Goal: Task Accomplishment & Management: Manage account settings

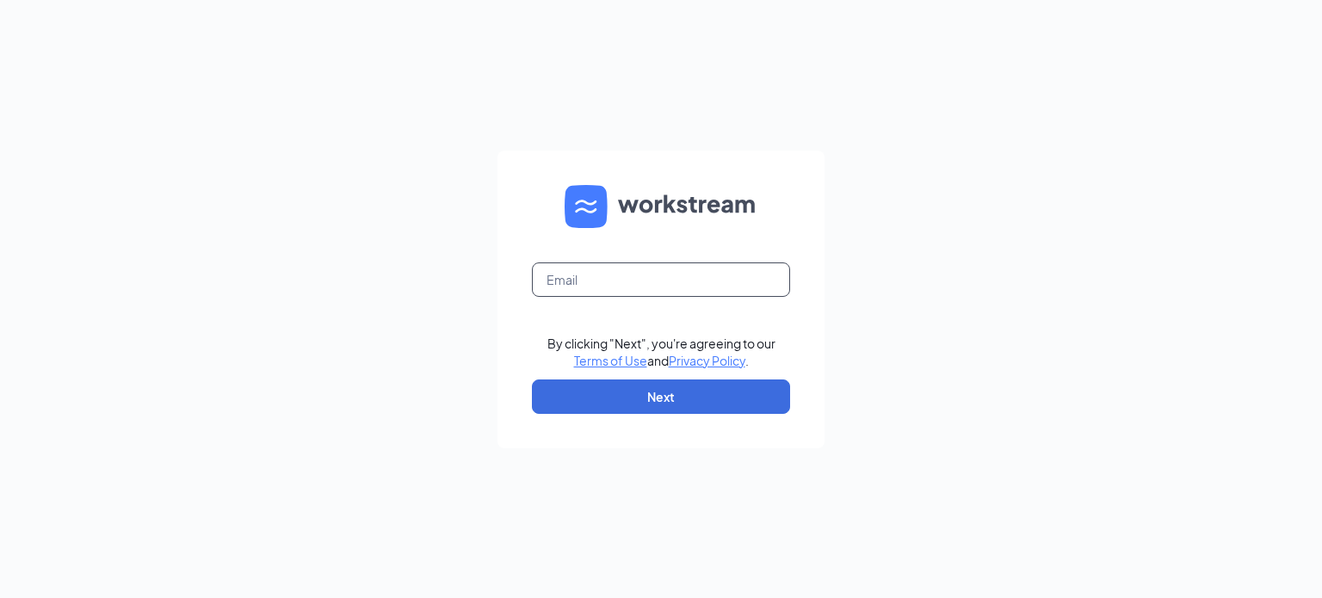
click at [560, 273] on input "text" at bounding box center [661, 280] width 258 height 34
type input "apryl.wiggins.aw@gmail.com"
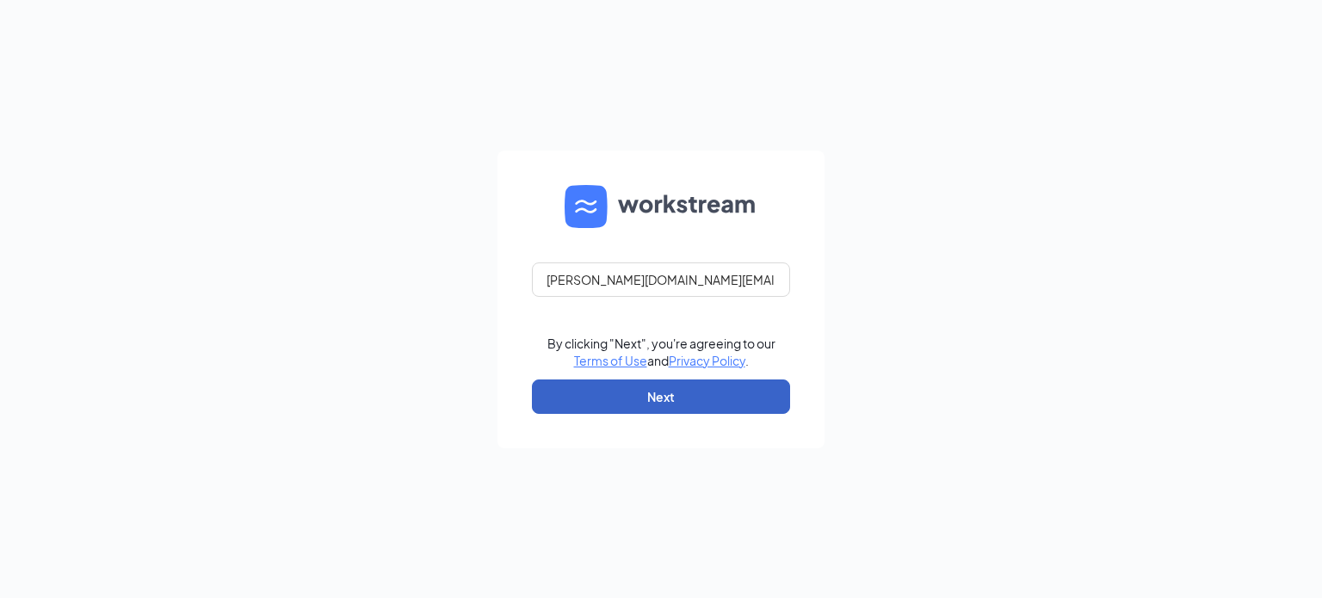
click at [668, 402] on button "Next" at bounding box center [661, 397] width 258 height 34
click at [668, 402] on button "button" at bounding box center [661, 397] width 258 height 34
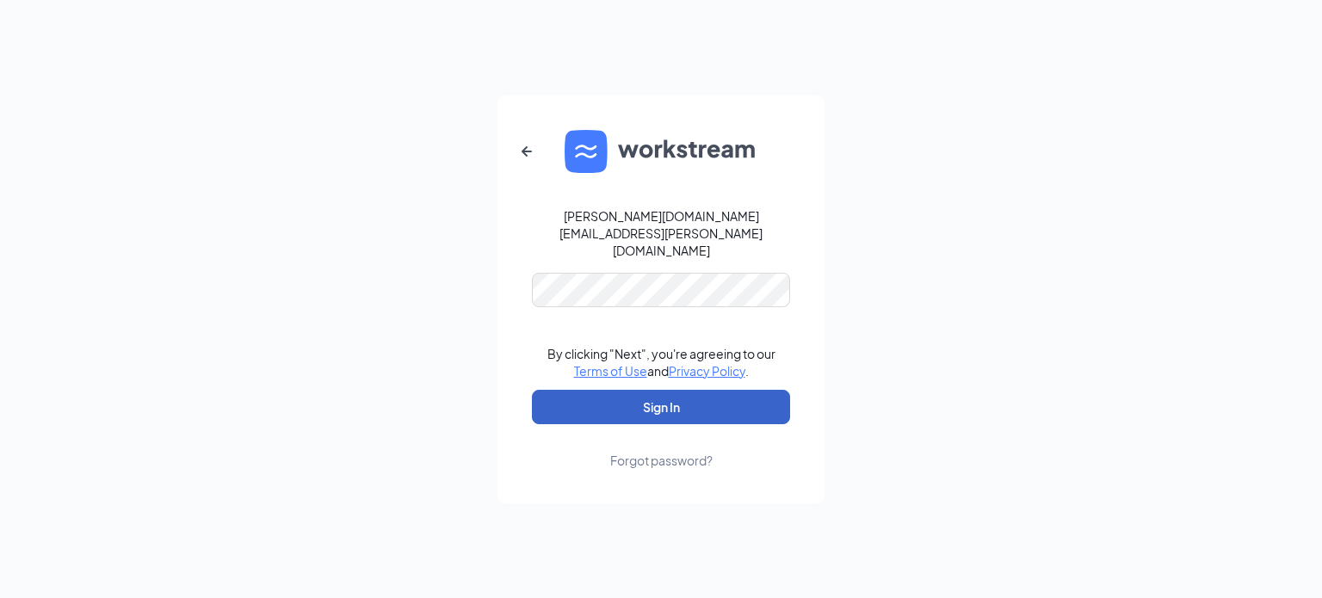
click at [681, 399] on button "Sign In" at bounding box center [661, 407] width 258 height 34
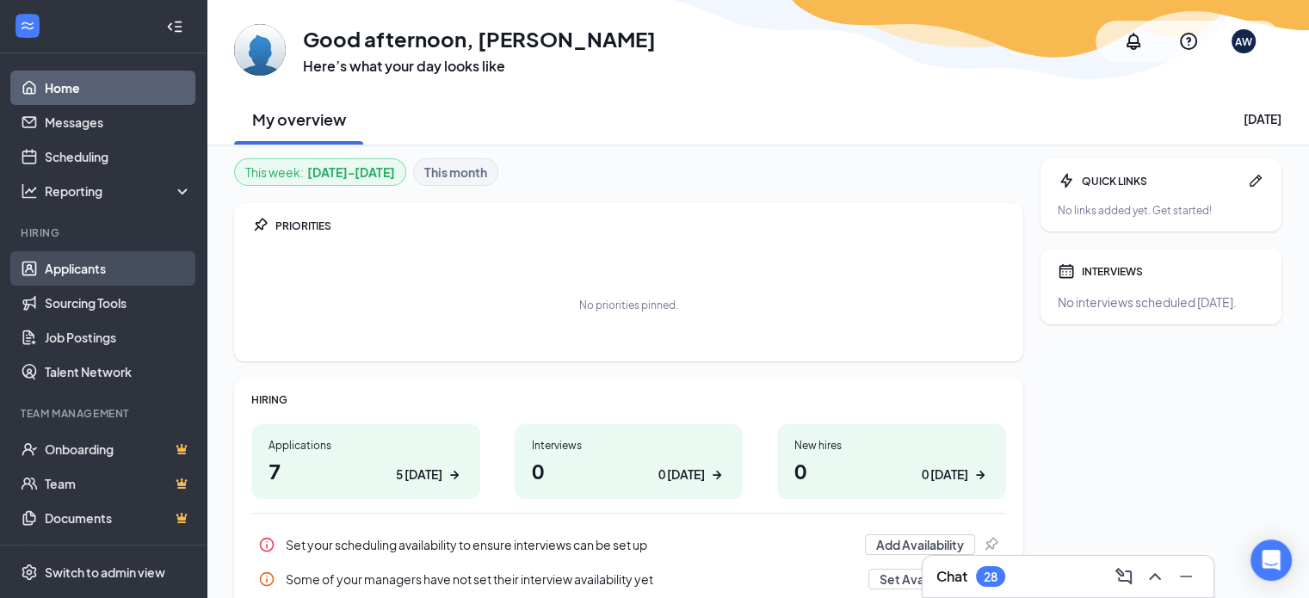
click at [104, 268] on link "Applicants" at bounding box center [118, 268] width 147 height 34
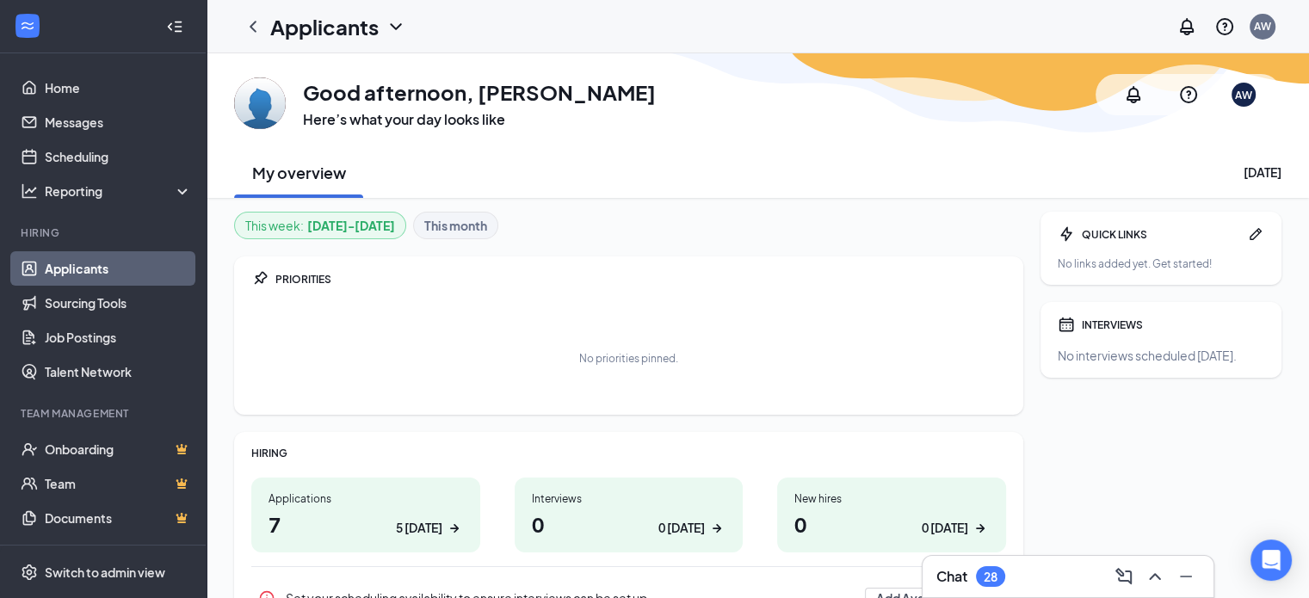
click at [104, 268] on link "Applicants" at bounding box center [118, 268] width 147 height 34
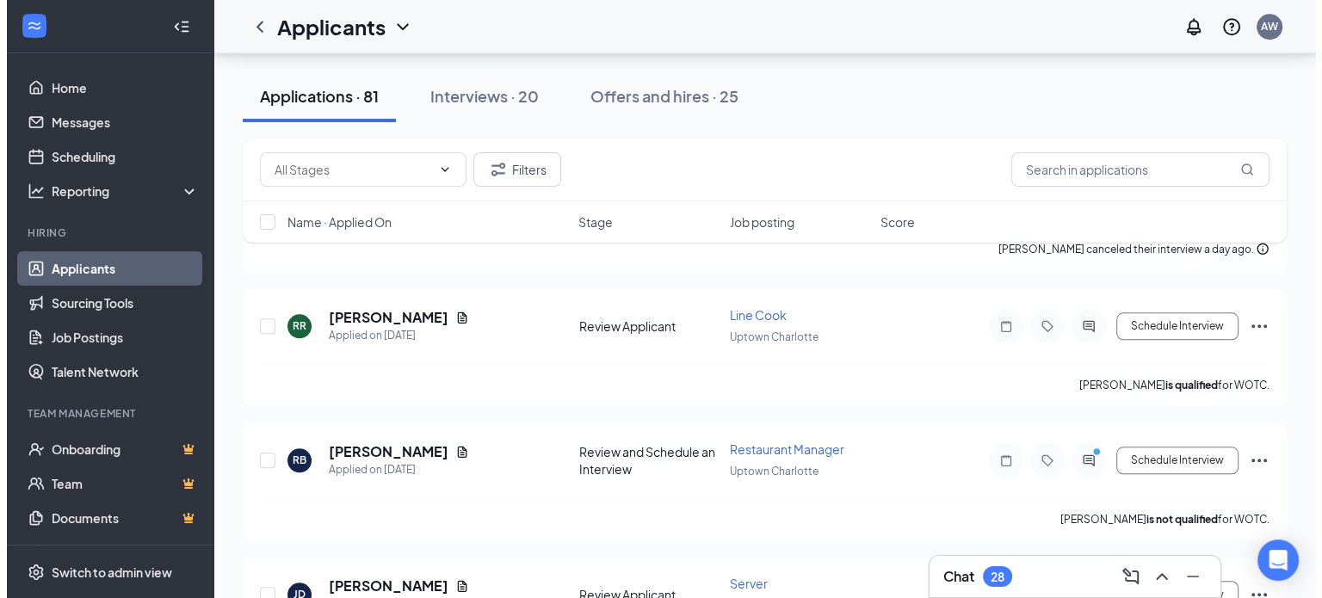
scroll to position [1618, 0]
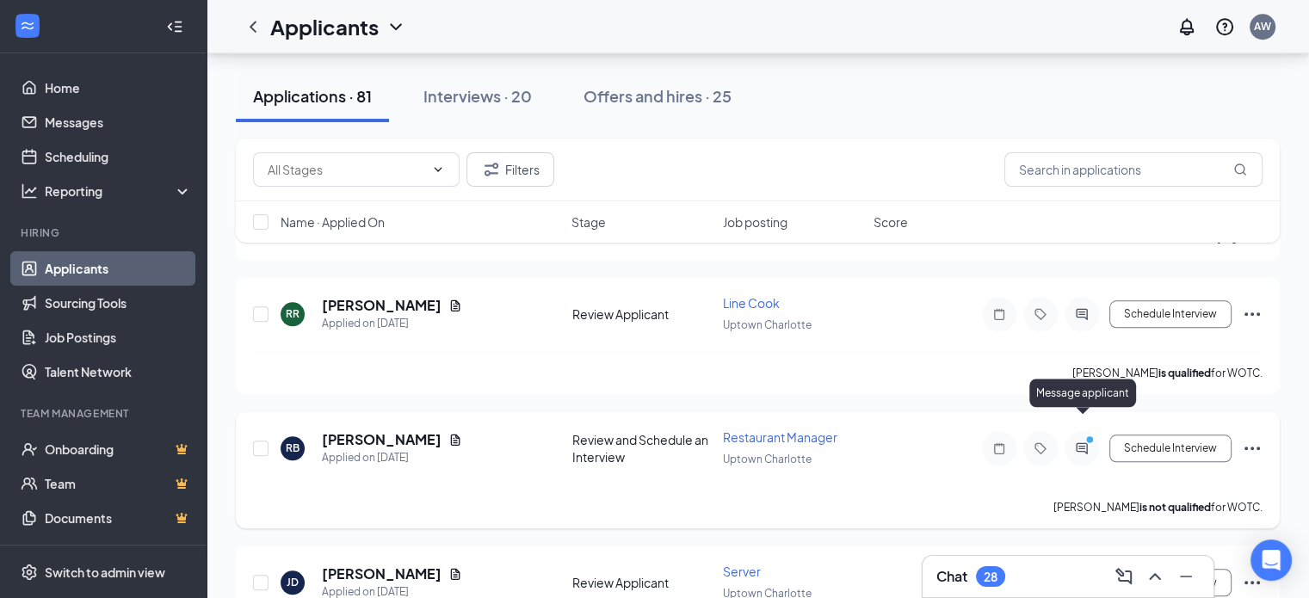
click at [1088, 435] on icon "PrimaryDot" at bounding box center [1092, 442] width 21 height 14
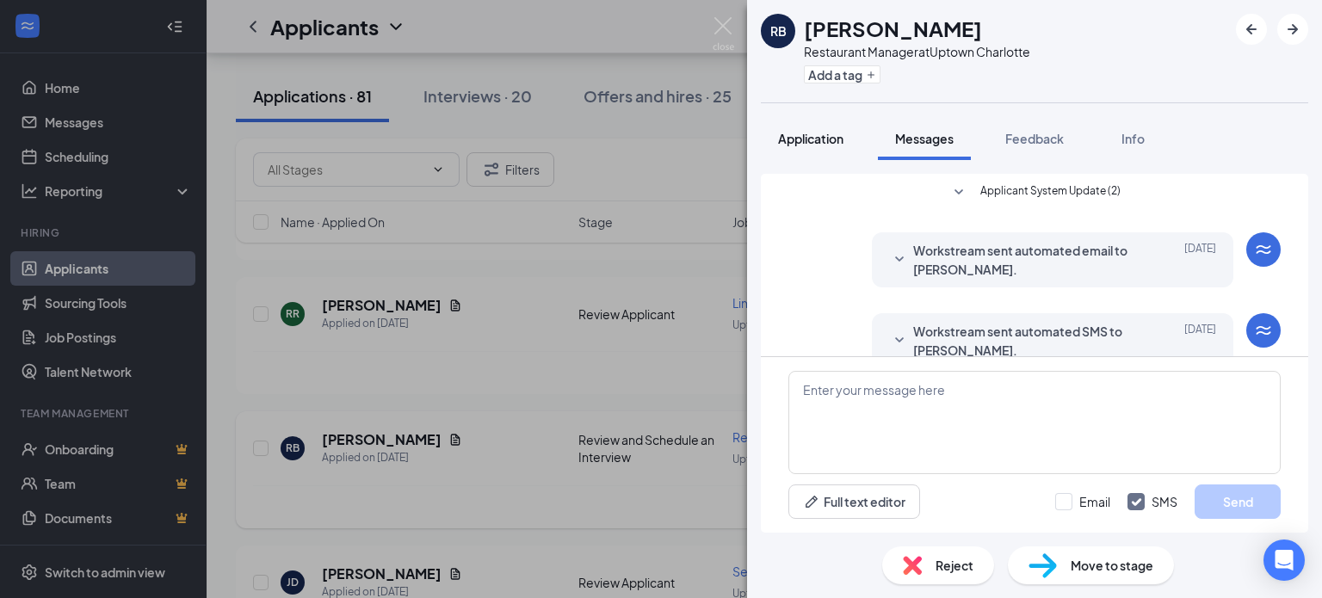
click at [803, 140] on span "Application" at bounding box center [810, 138] width 65 height 15
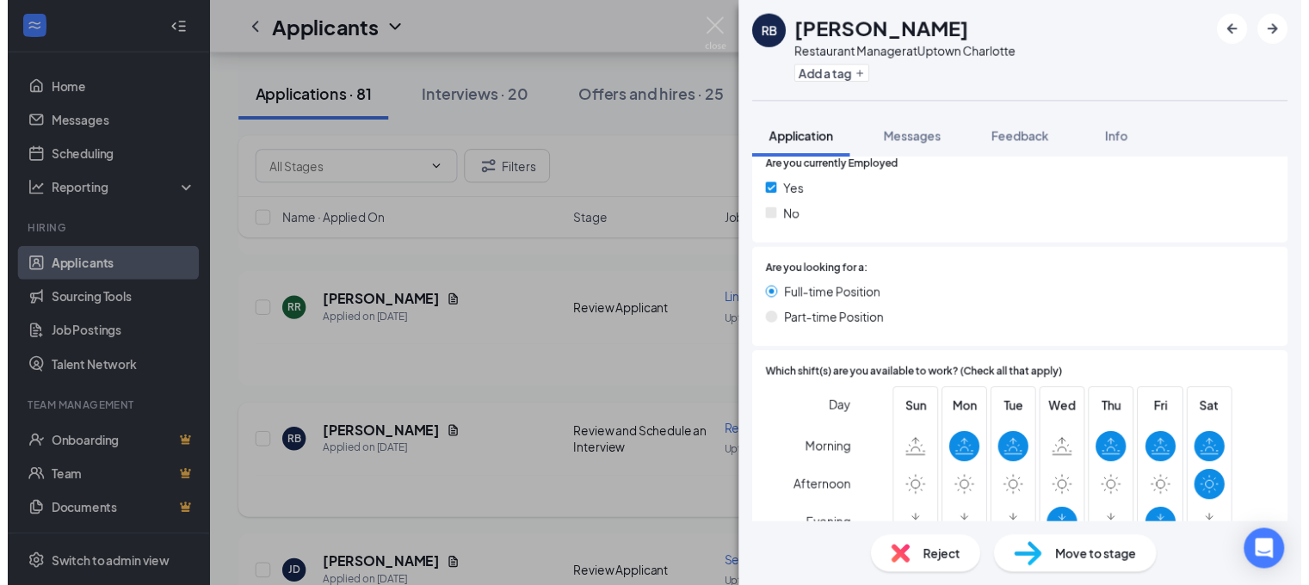
scroll to position [826, 0]
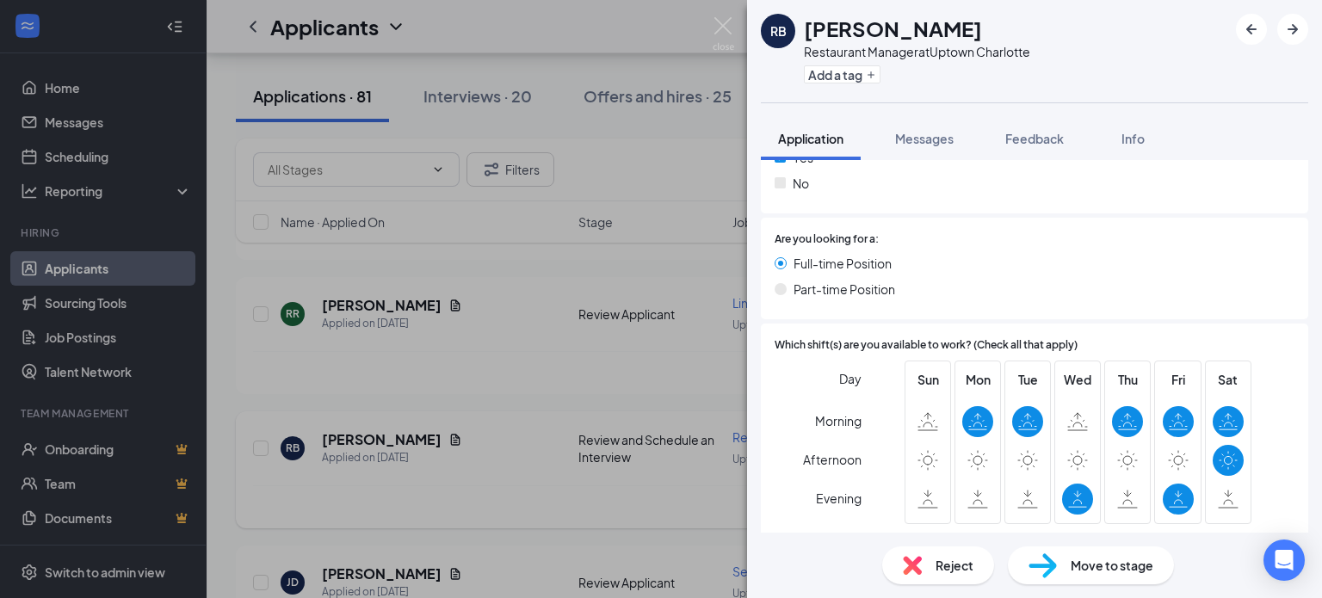
click at [468, 529] on div "[PERSON_NAME] Restaurant Manager at [GEOGRAPHIC_DATA] Add a tag Application Mes…" at bounding box center [661, 299] width 1322 height 598
drag, startPoint x: 468, startPoint y: 529, endPoint x: 1321, endPoint y: 0, distance: 1003.8
click at [465, 522] on div "[PERSON_NAME] Restaurant Manager at [GEOGRAPHIC_DATA] Add a tag Application Mes…" at bounding box center [661, 299] width 1322 height 598
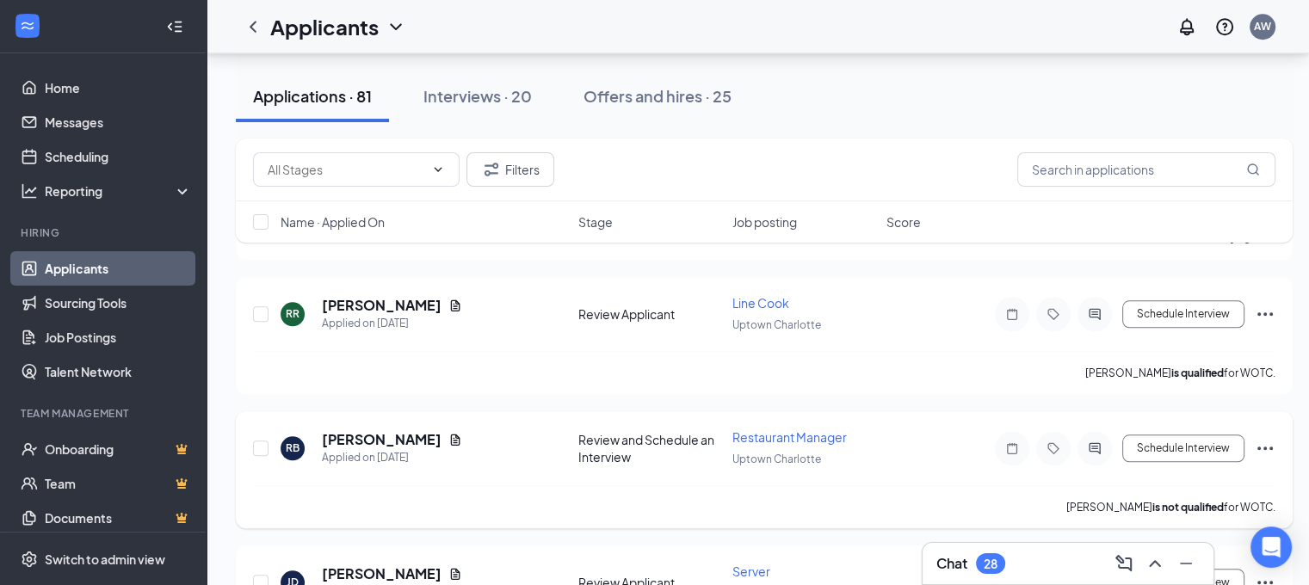
click at [995, 570] on div "28" at bounding box center [991, 564] width 14 height 15
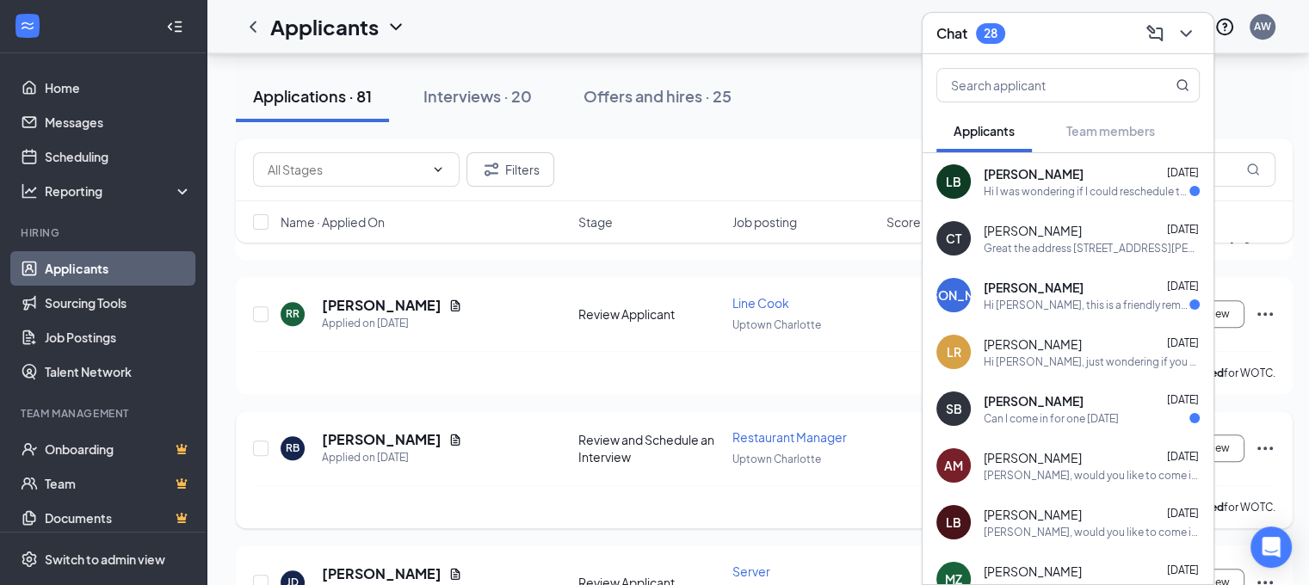
click at [1063, 176] on span "[PERSON_NAME]" at bounding box center [1034, 173] width 100 height 17
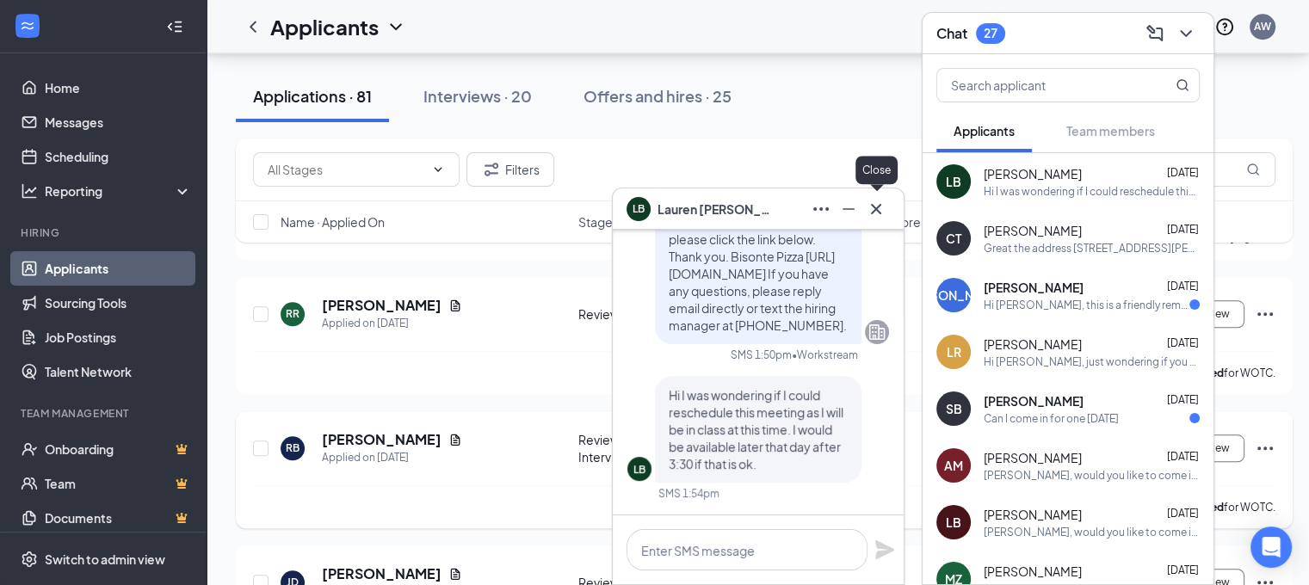
click at [880, 202] on icon "Cross" at bounding box center [876, 209] width 21 height 21
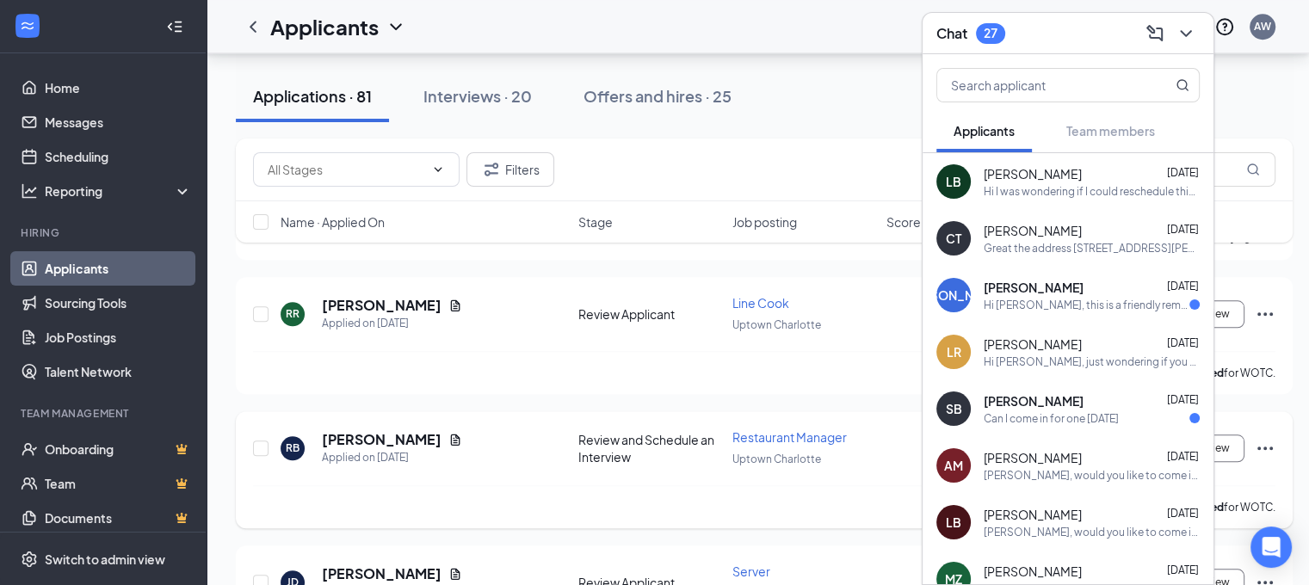
click at [1058, 302] on div "Hi [PERSON_NAME], this is a friendly reminder. Your meeting with Bisonte Pizza …" at bounding box center [1087, 305] width 206 height 15
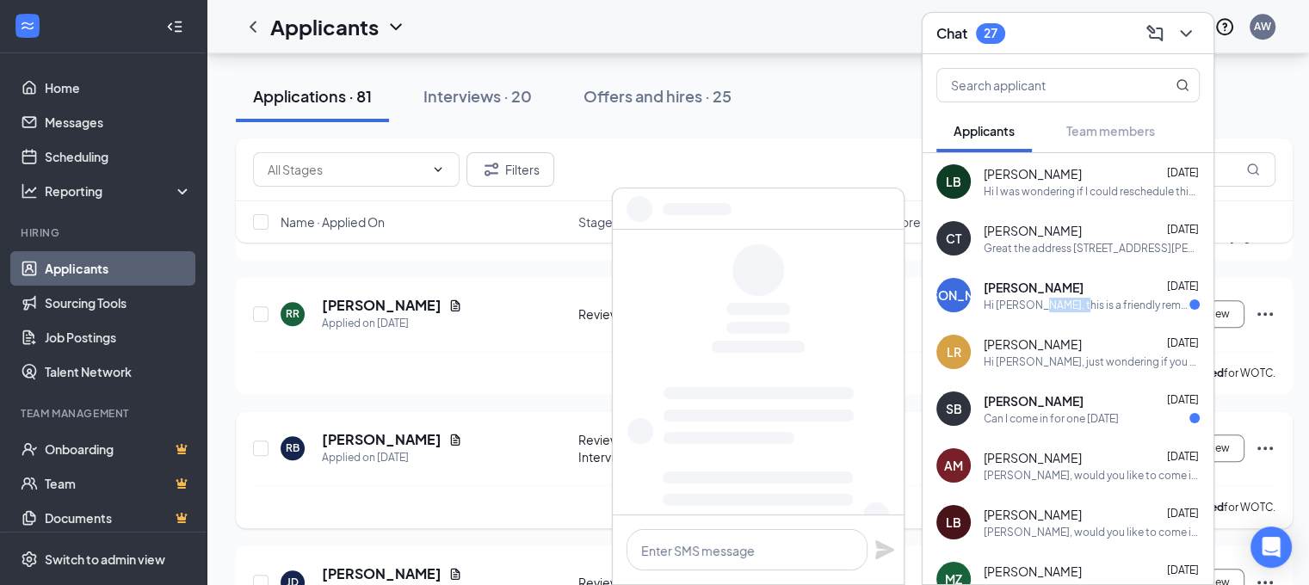
click at [1058, 302] on div "Hi [PERSON_NAME], this is a friendly reminder. Your meeting with Bisonte Pizza …" at bounding box center [1087, 305] width 206 height 15
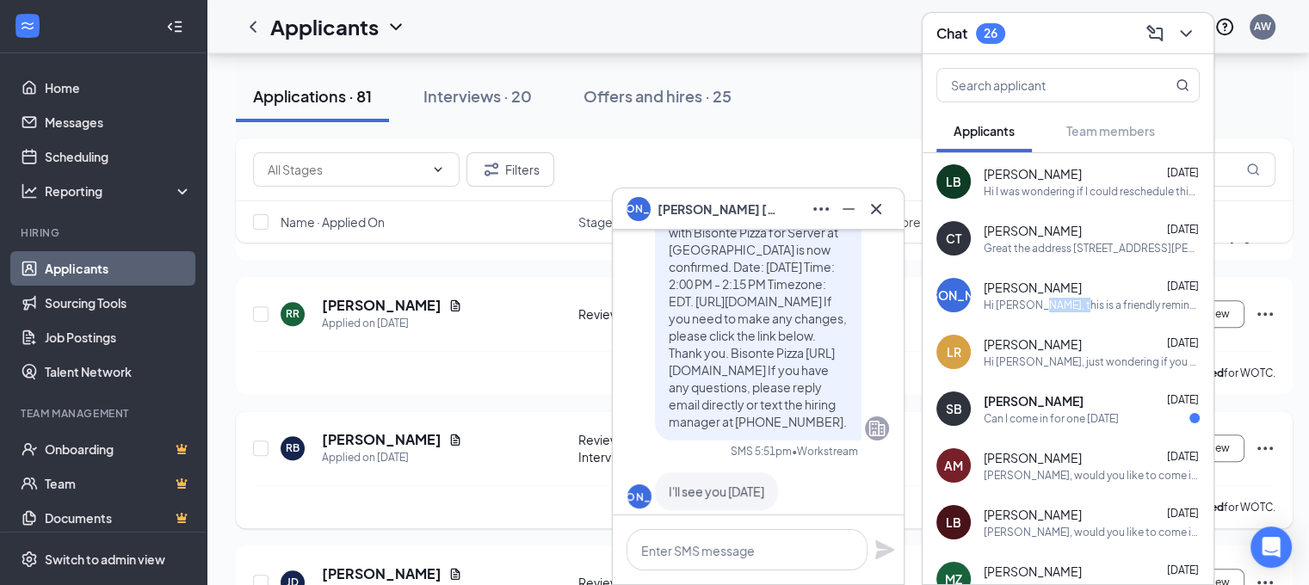
scroll to position [-482, 0]
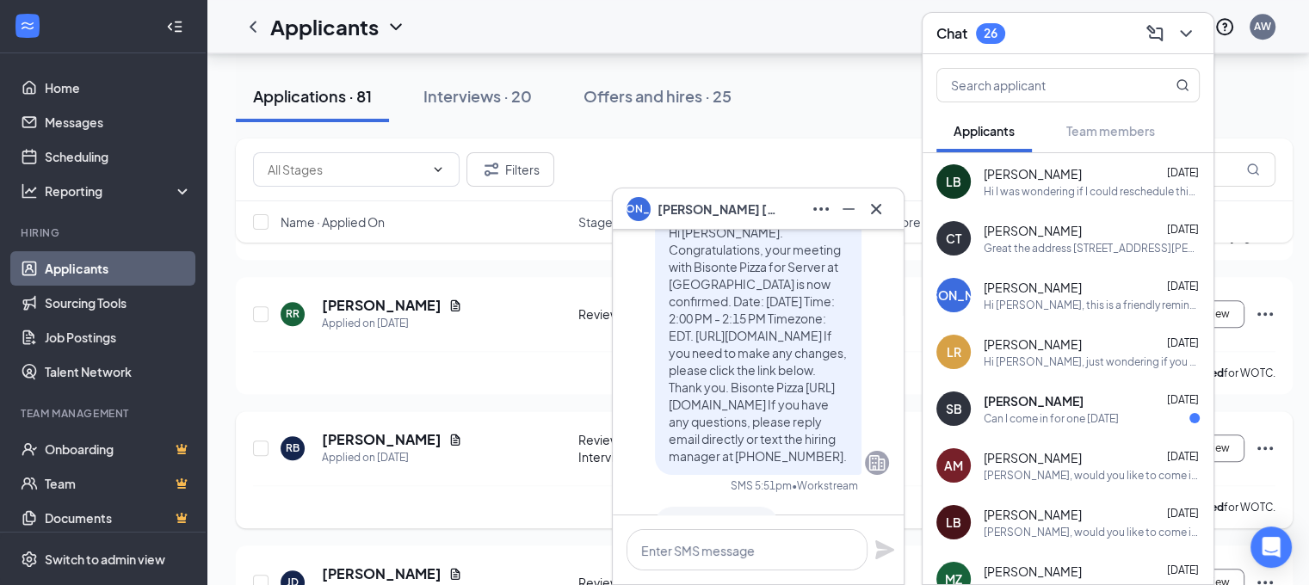
click at [1041, 395] on span "[PERSON_NAME]" at bounding box center [1034, 400] width 100 height 17
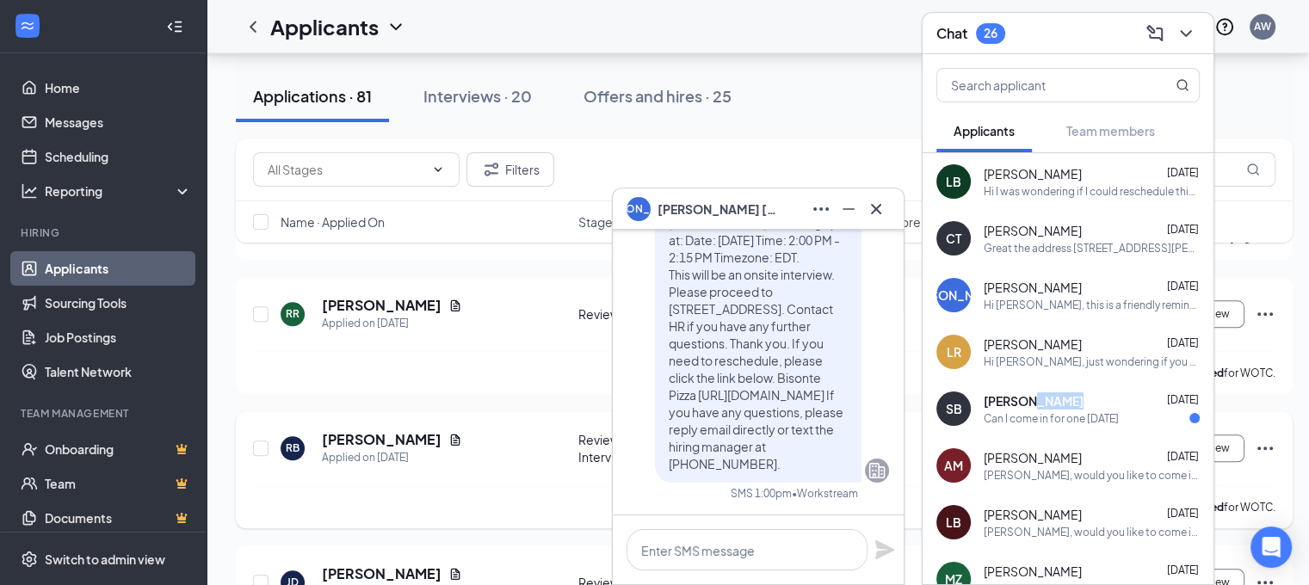
click at [1041, 395] on span "[PERSON_NAME]" at bounding box center [1034, 400] width 100 height 17
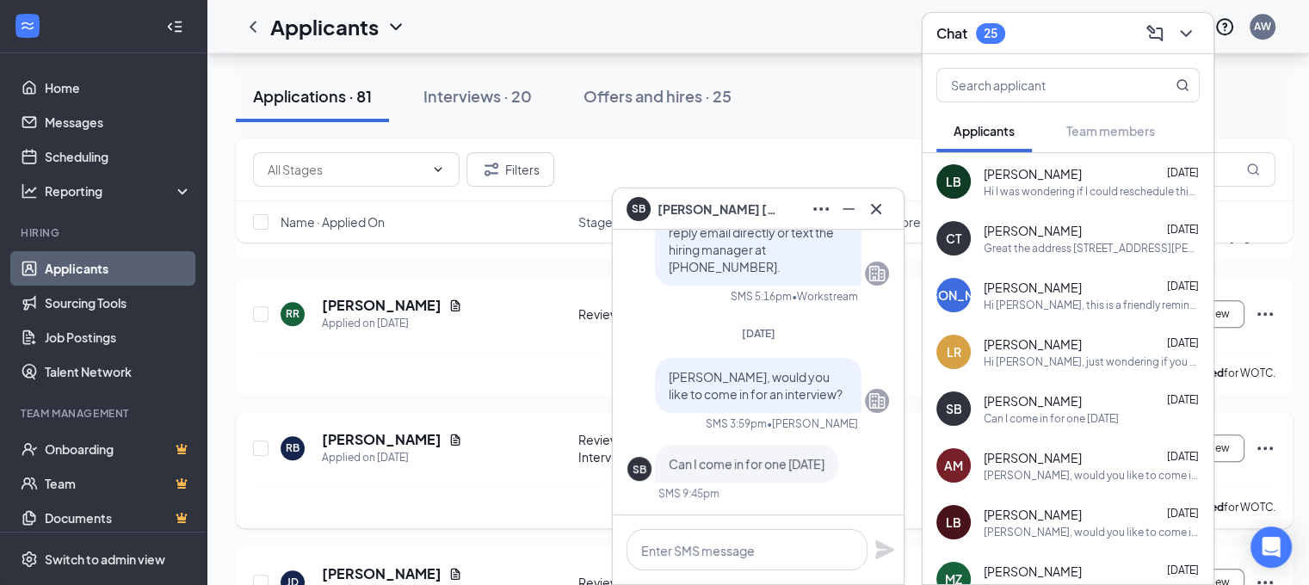
click at [996, 454] on span "[PERSON_NAME]" at bounding box center [1033, 457] width 98 height 17
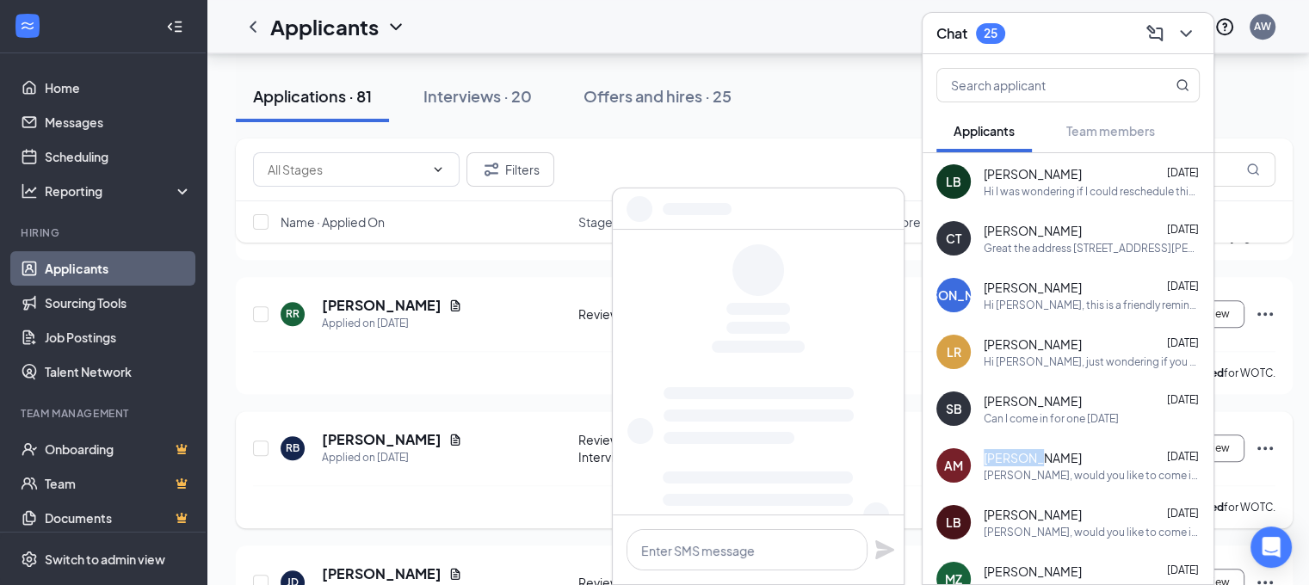
click at [996, 454] on span "[PERSON_NAME]" at bounding box center [1033, 457] width 98 height 17
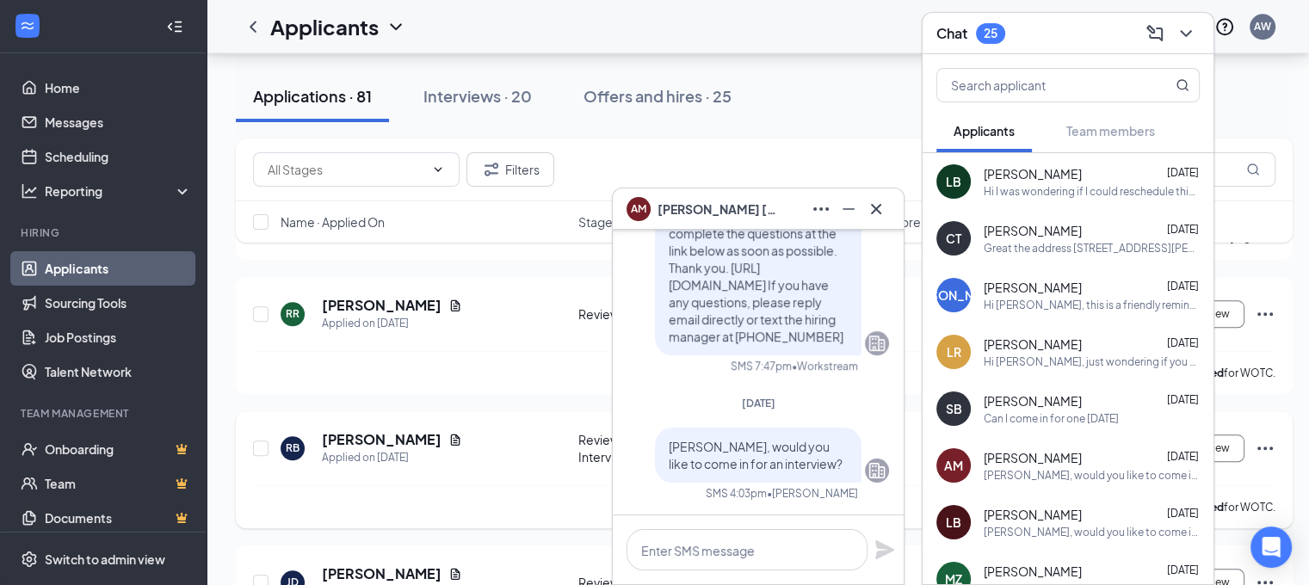
click at [1138, 178] on div "[PERSON_NAME] [DATE]" at bounding box center [1092, 173] width 216 height 17
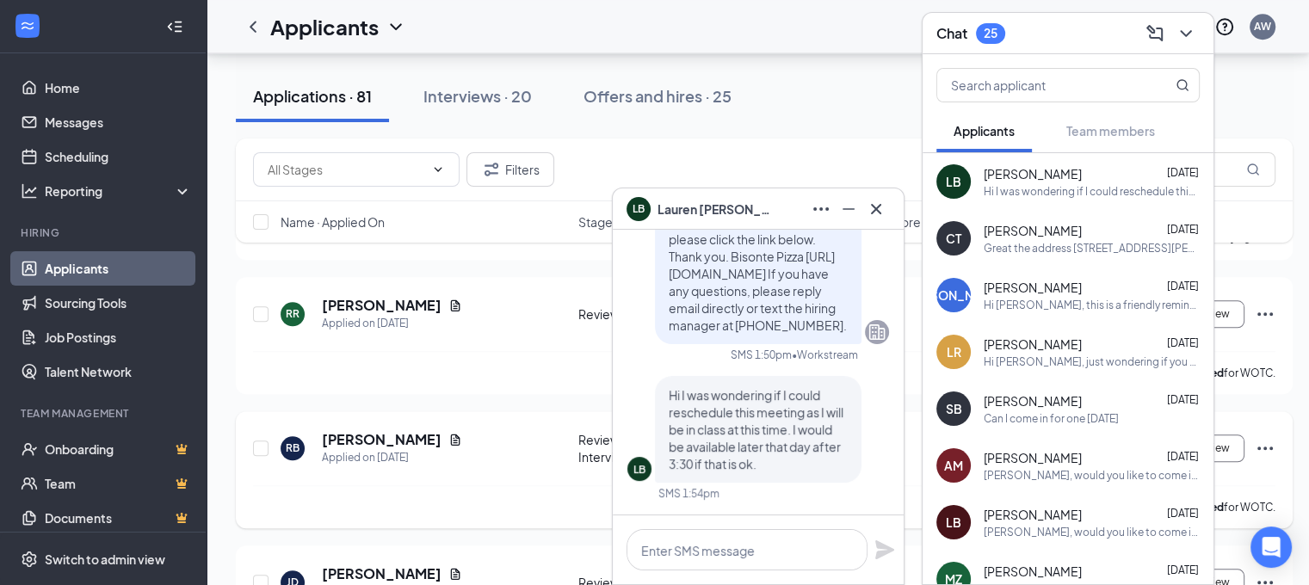
click at [102, 264] on link "Applicants" at bounding box center [118, 268] width 147 height 34
click at [490, 96] on div "Interviews · 20" at bounding box center [477, 96] width 108 height 22
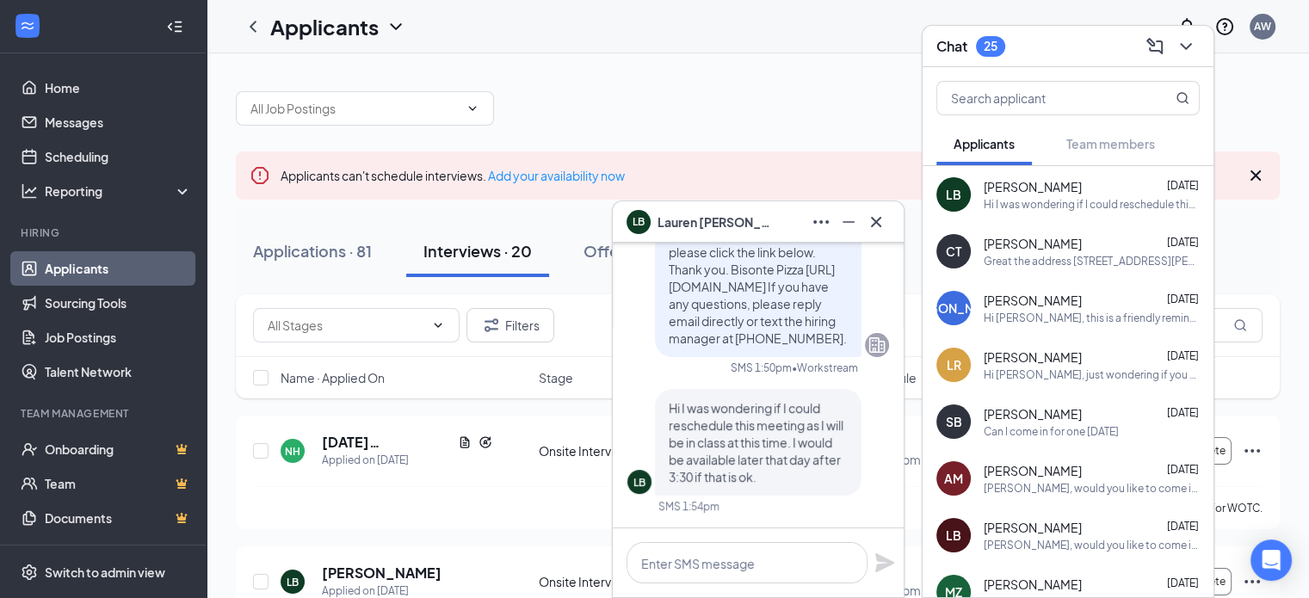
click at [692, 219] on span "[PERSON_NAME]" at bounding box center [718, 222] width 120 height 19
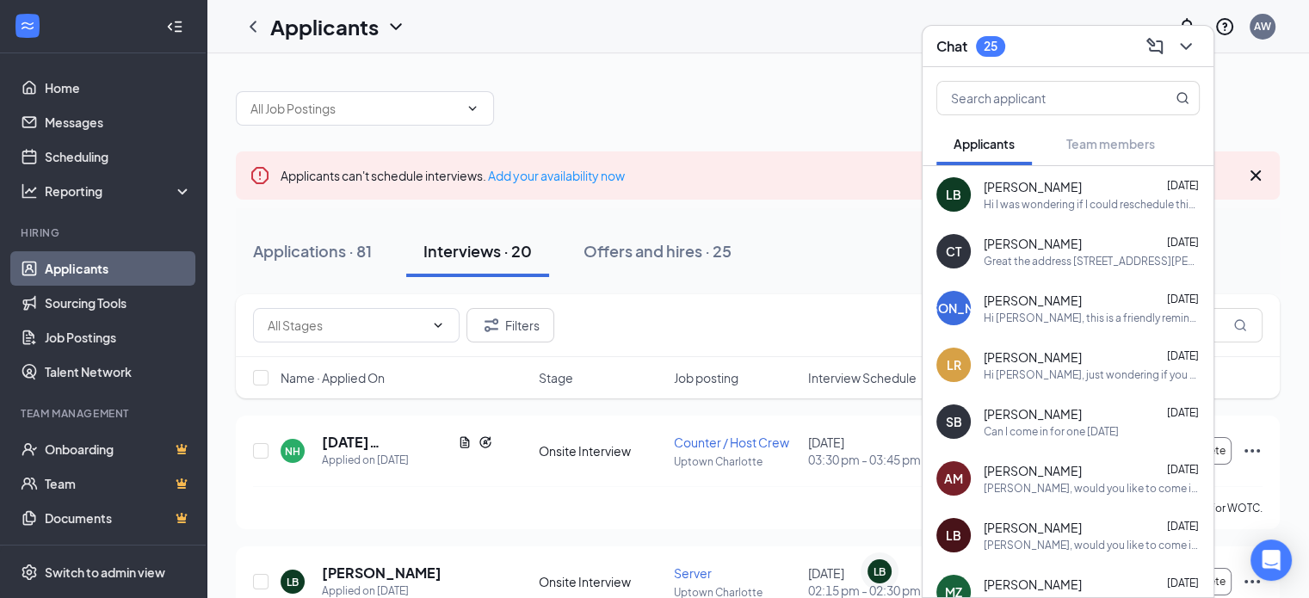
click at [868, 562] on div "LB [PERSON_NAME]" at bounding box center [943, 574] width 151 height 24
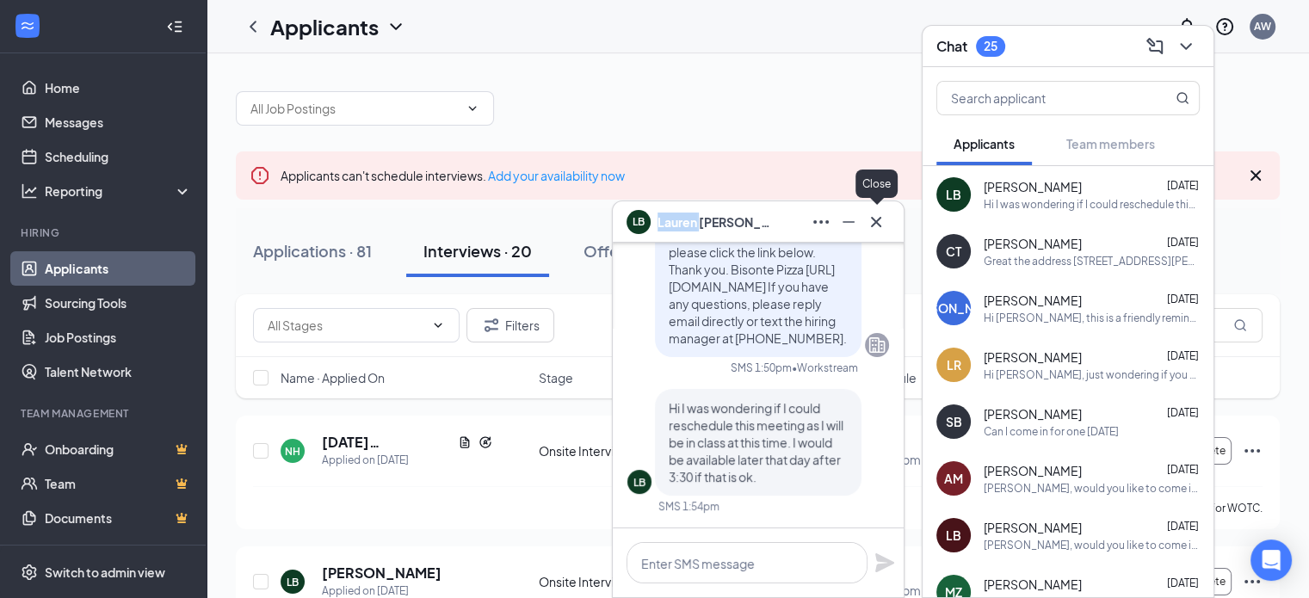
click at [874, 225] on icon "Cross" at bounding box center [876, 221] width 10 height 10
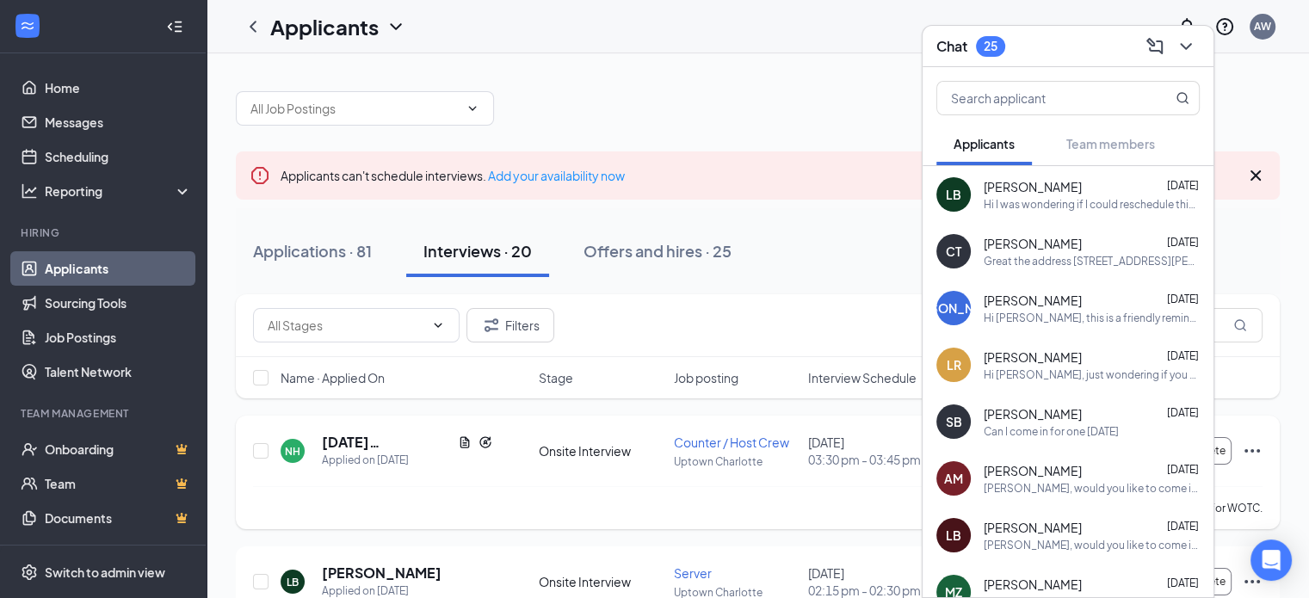
click at [429, 448] on div "[DATE][PERSON_NAME]" at bounding box center [407, 442] width 170 height 19
click at [1254, 168] on icon "Cross" at bounding box center [1255, 175] width 21 height 21
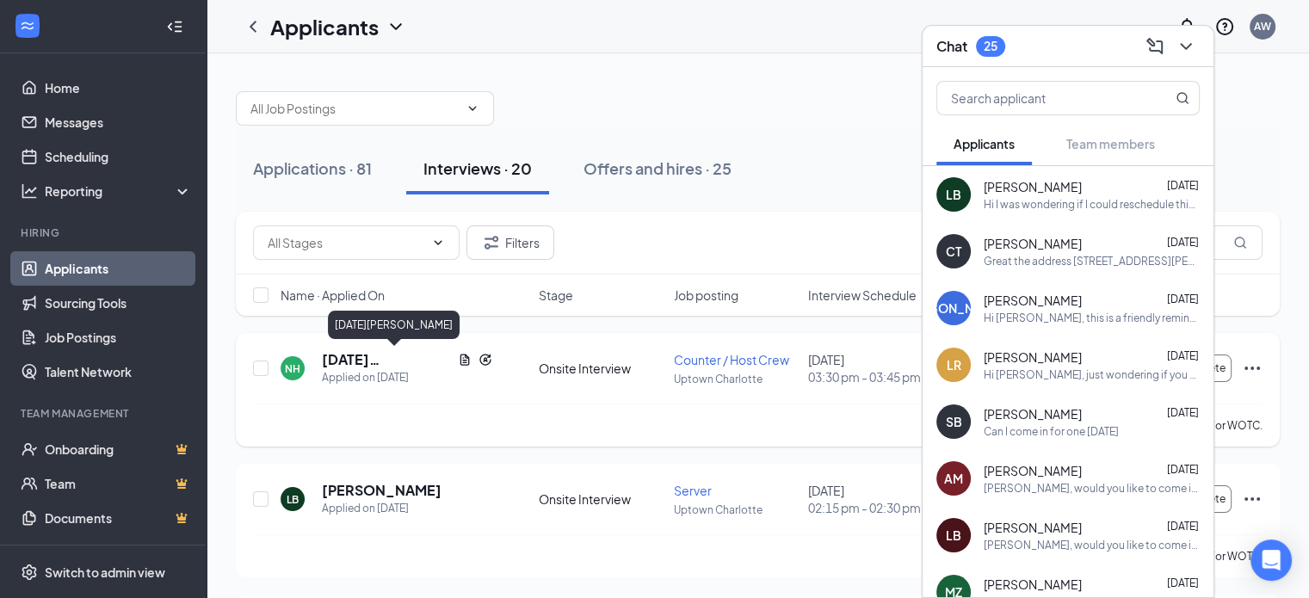
click at [370, 359] on h5 "[DATE][PERSON_NAME]" at bounding box center [386, 359] width 129 height 19
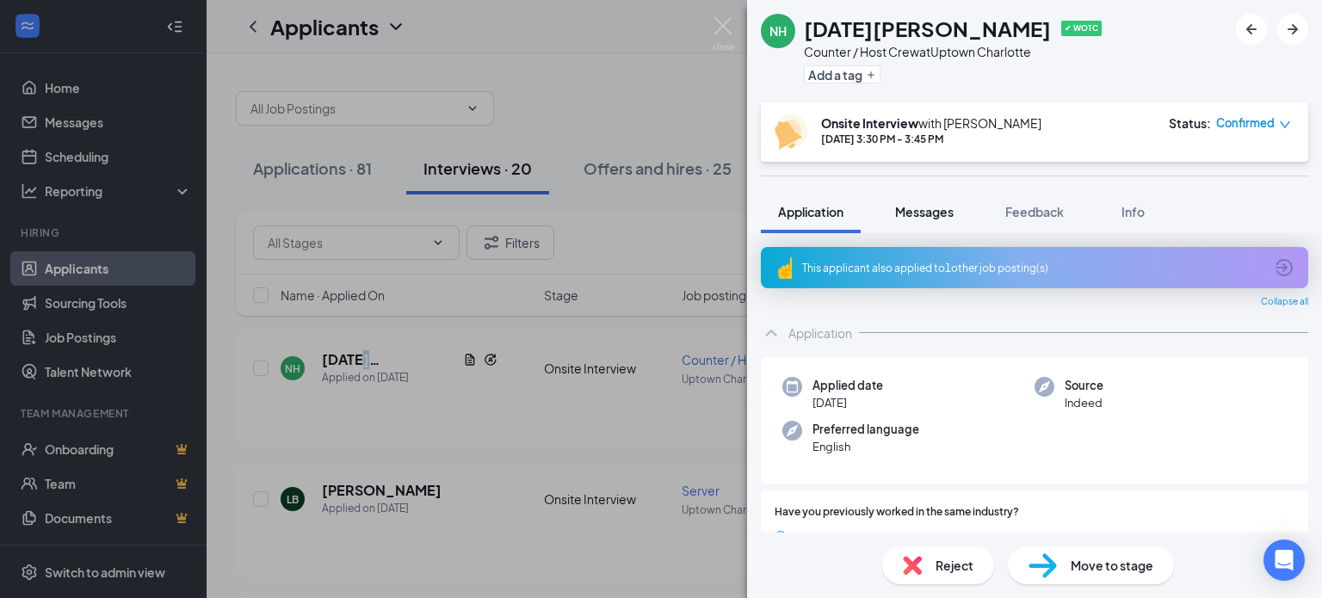
click at [910, 209] on span "Messages" at bounding box center [924, 211] width 59 height 15
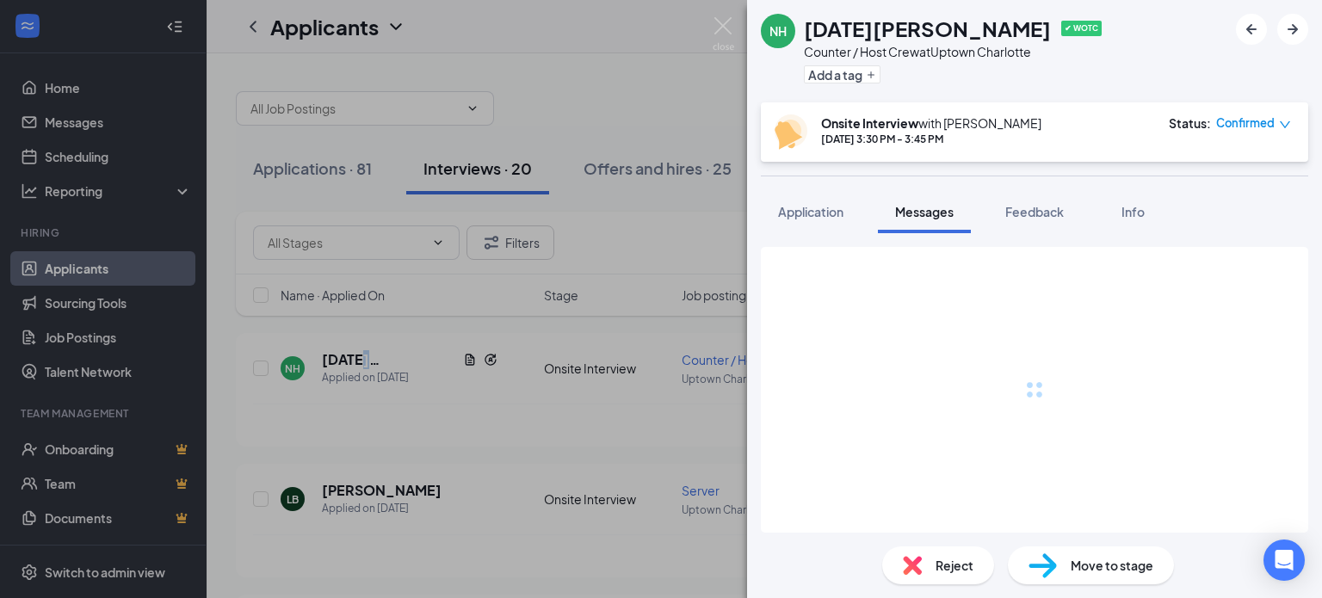
click at [910, 209] on span "Messages" at bounding box center [924, 211] width 59 height 15
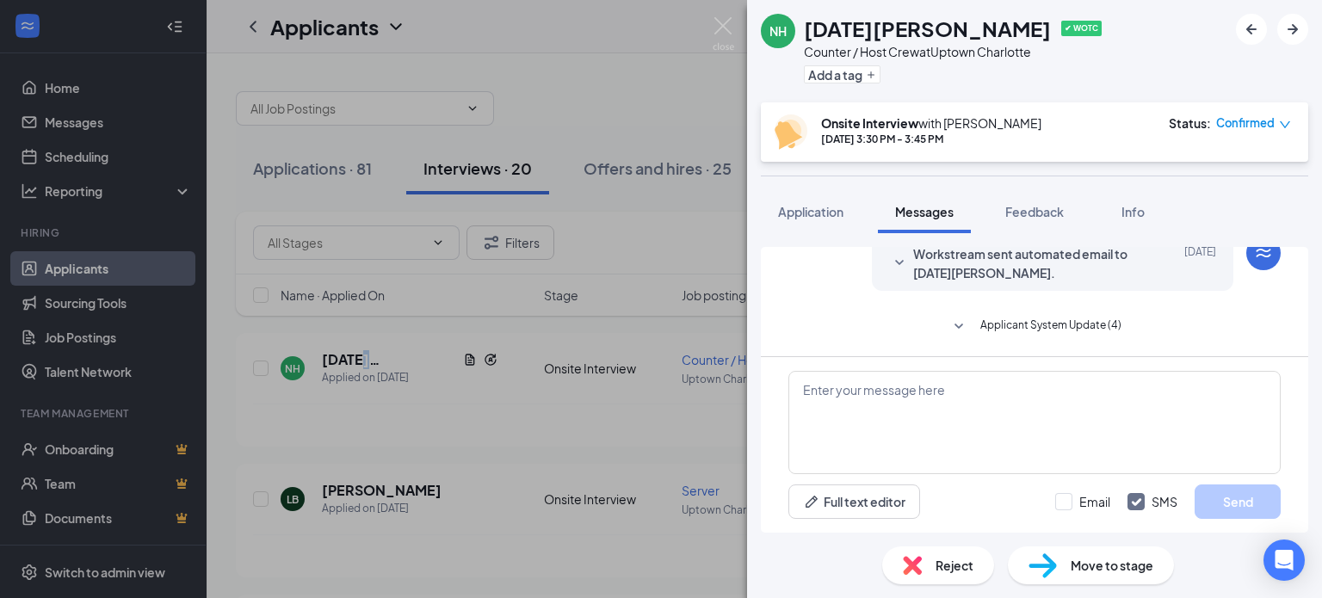
scroll to position [232, 0]
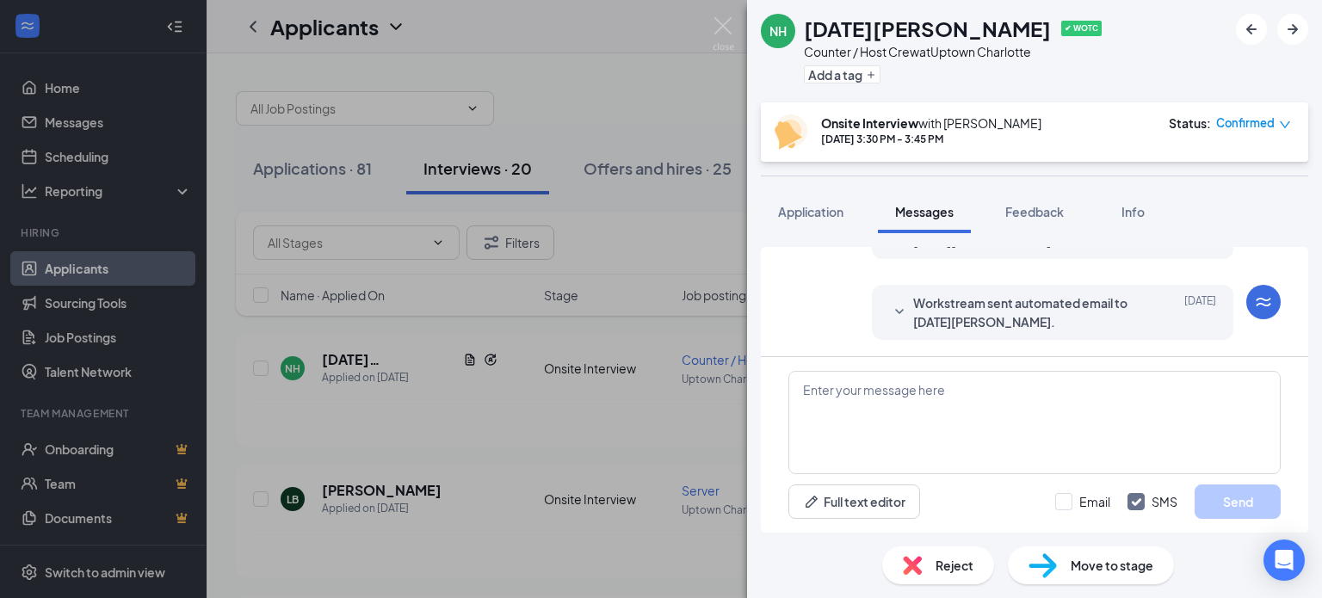
click at [432, 363] on div "NH [DATE][PERSON_NAME] ✔ WOTC Counter / Host Crew at Uptown Charlotte Add a tag…" at bounding box center [661, 299] width 1322 height 598
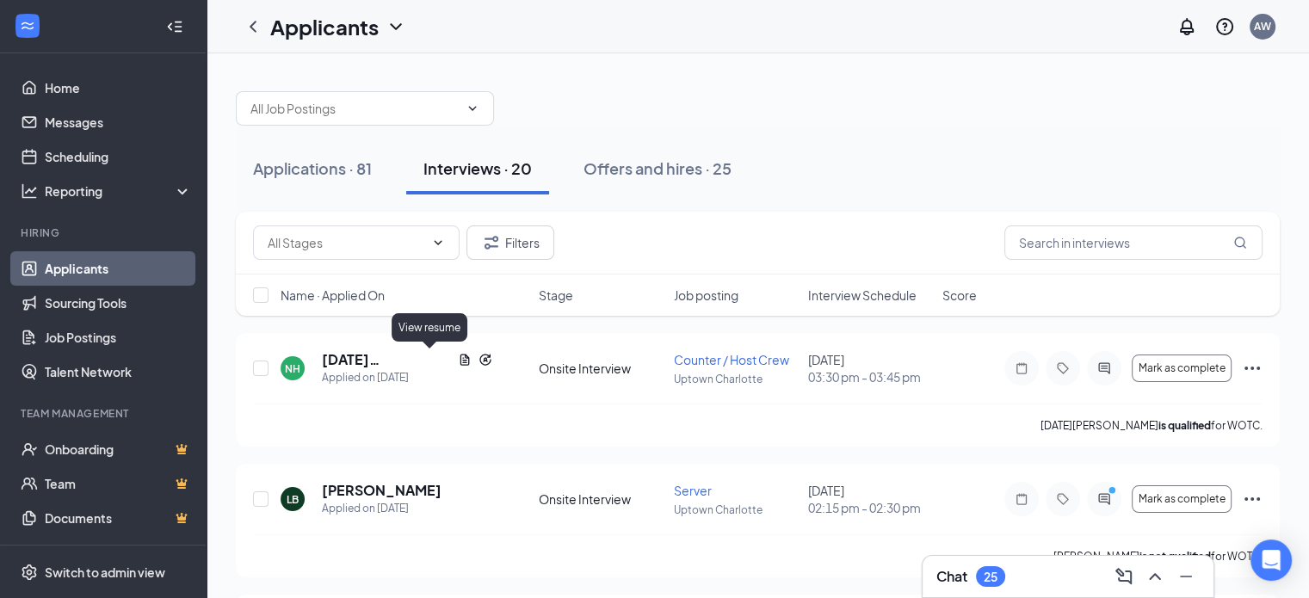
click at [458, 363] on icon "Document" at bounding box center [465, 360] width 14 height 14
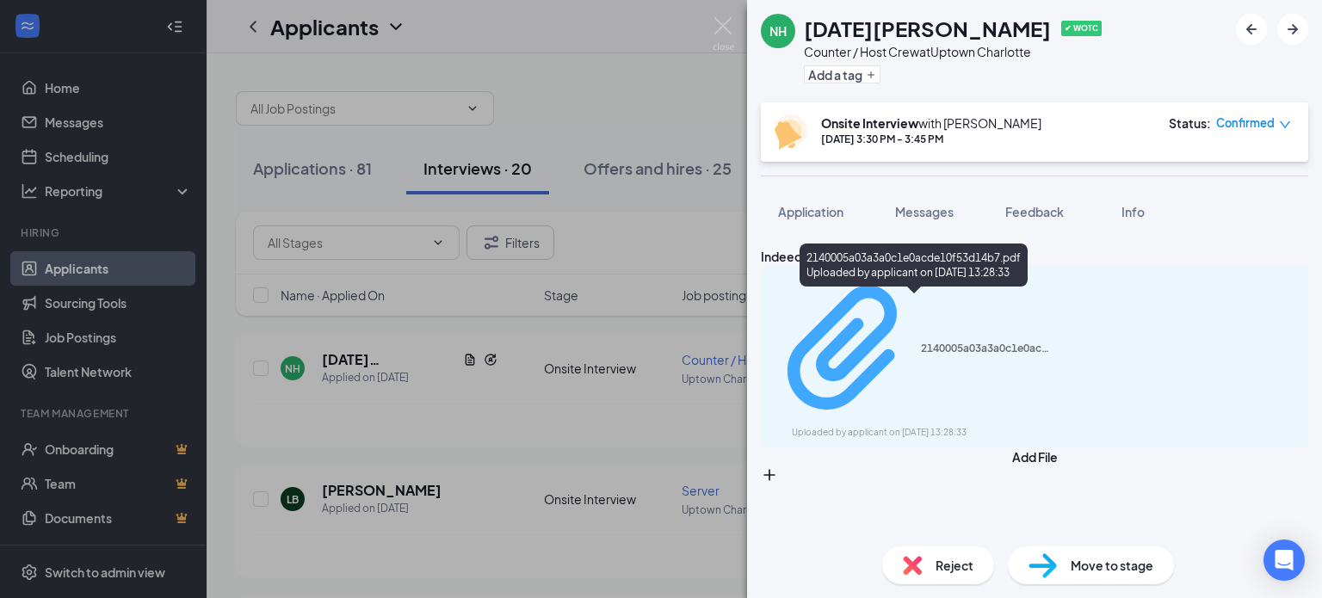
click at [921, 342] on div "2140005a03a3a0c1e0acde10f53d14b7.pdf" at bounding box center [985, 349] width 129 height 14
